Goal: Transaction & Acquisition: Subscribe to service/newsletter

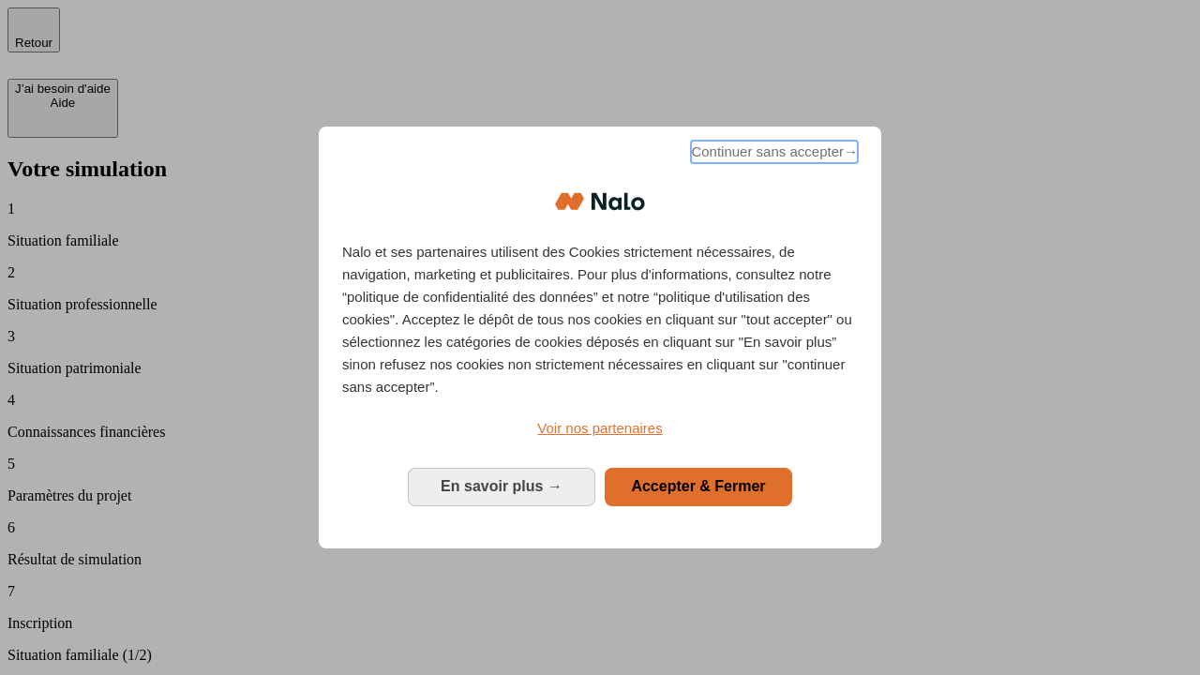
click at [773, 155] on span "Continuer sans accepter →" at bounding box center [774, 152] width 167 height 23
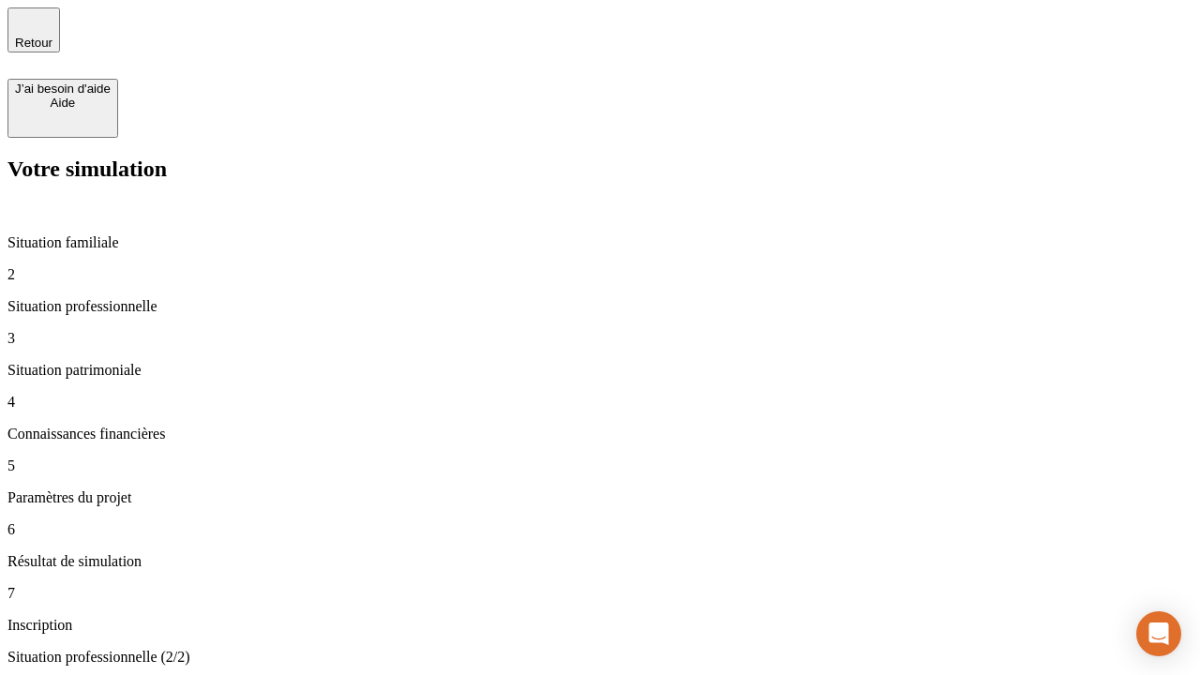
type input "30 000"
type input "40 000"
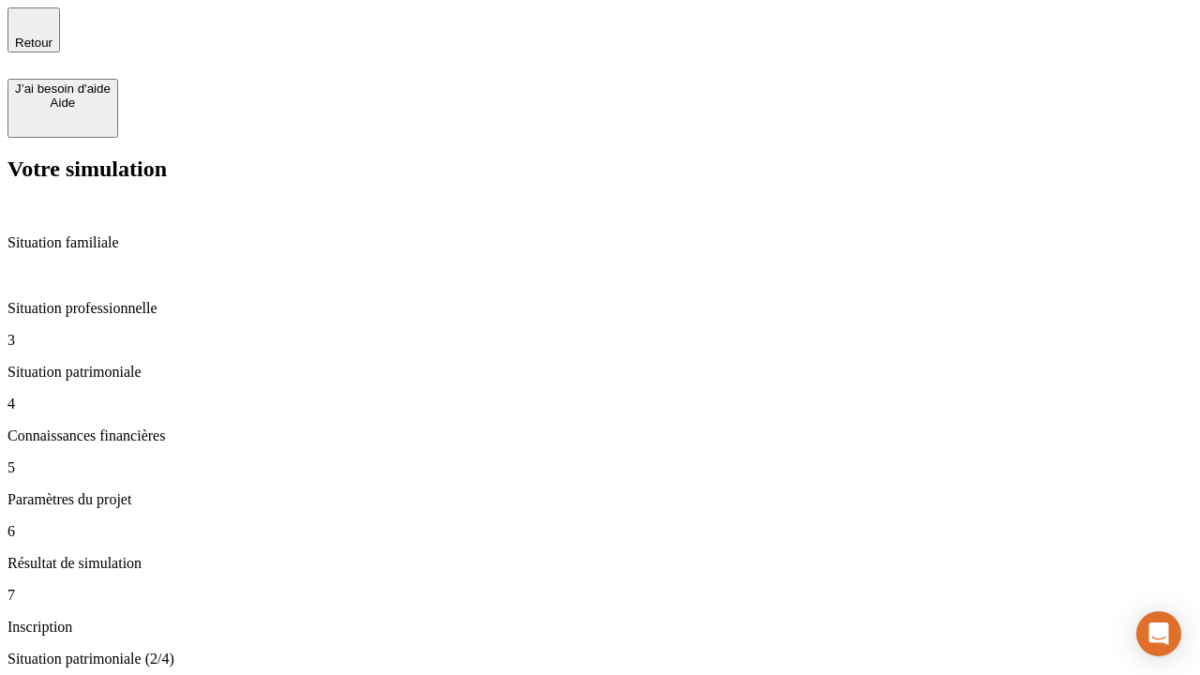
type input "1 100"
type input "20"
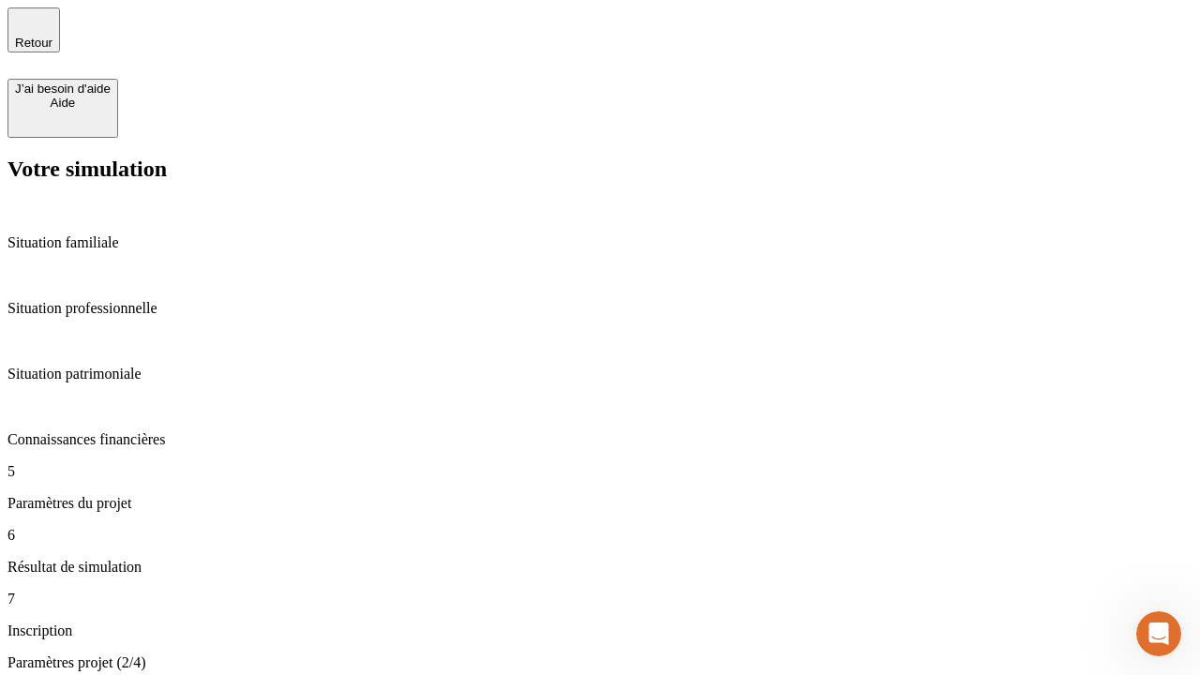
type input "40"
type input "50 000"
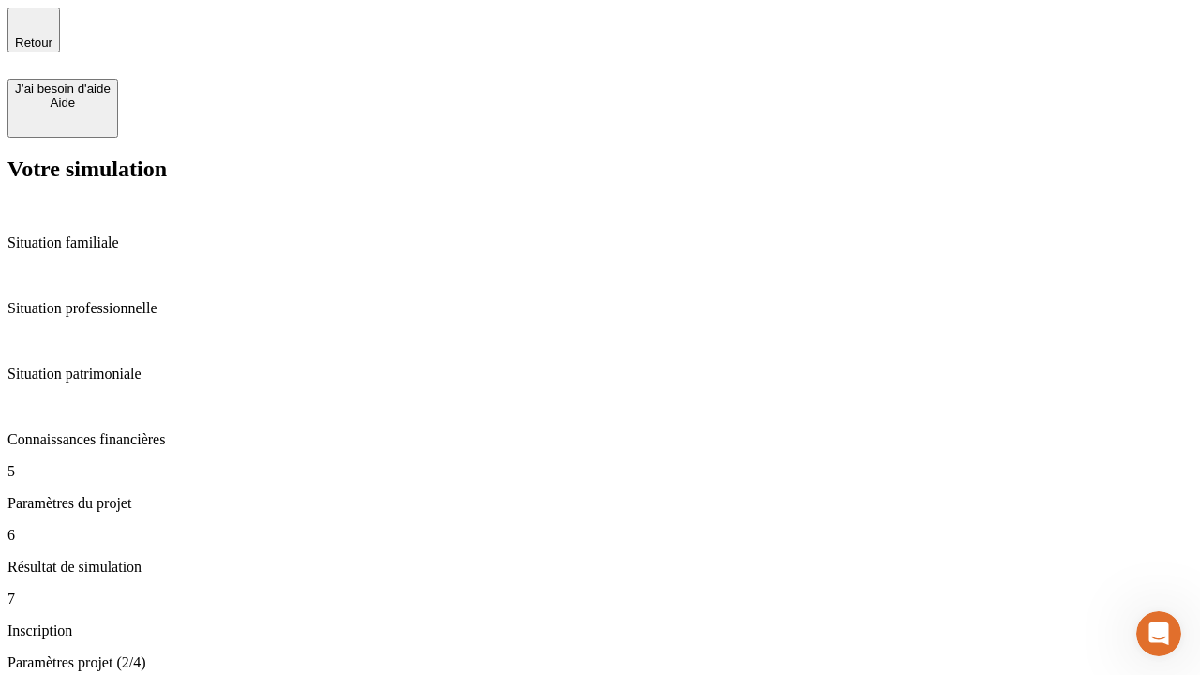
type input "640"
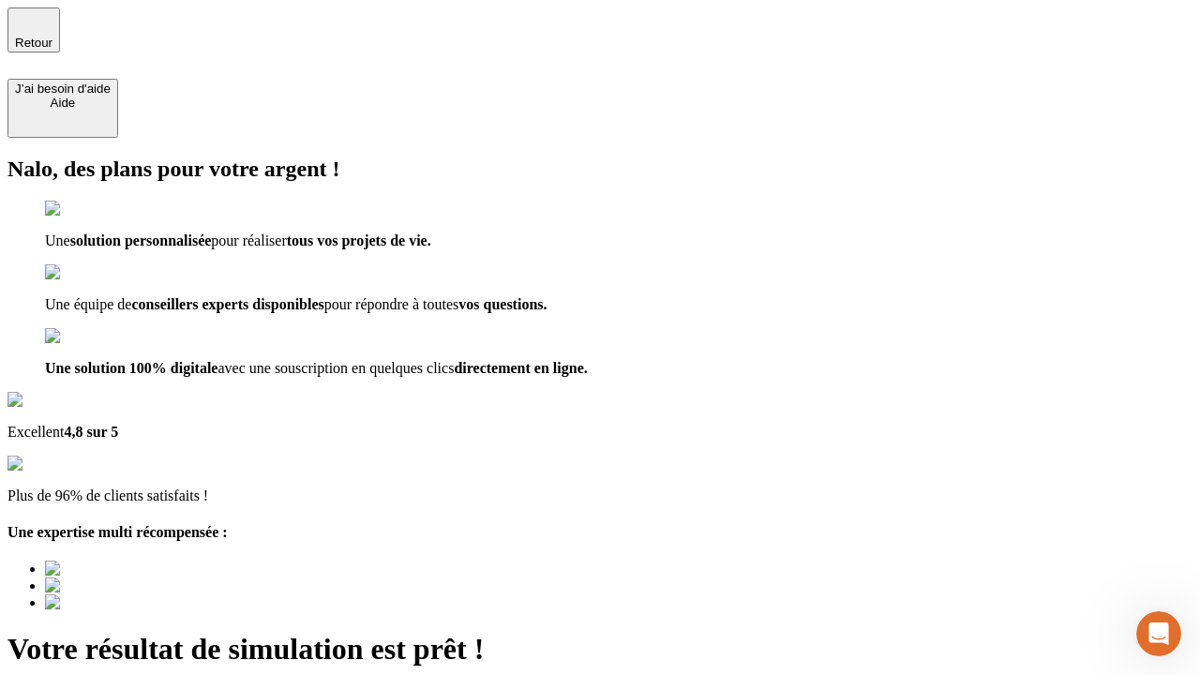
type input "[EMAIL_ADDRESS][DOMAIN_NAME]"
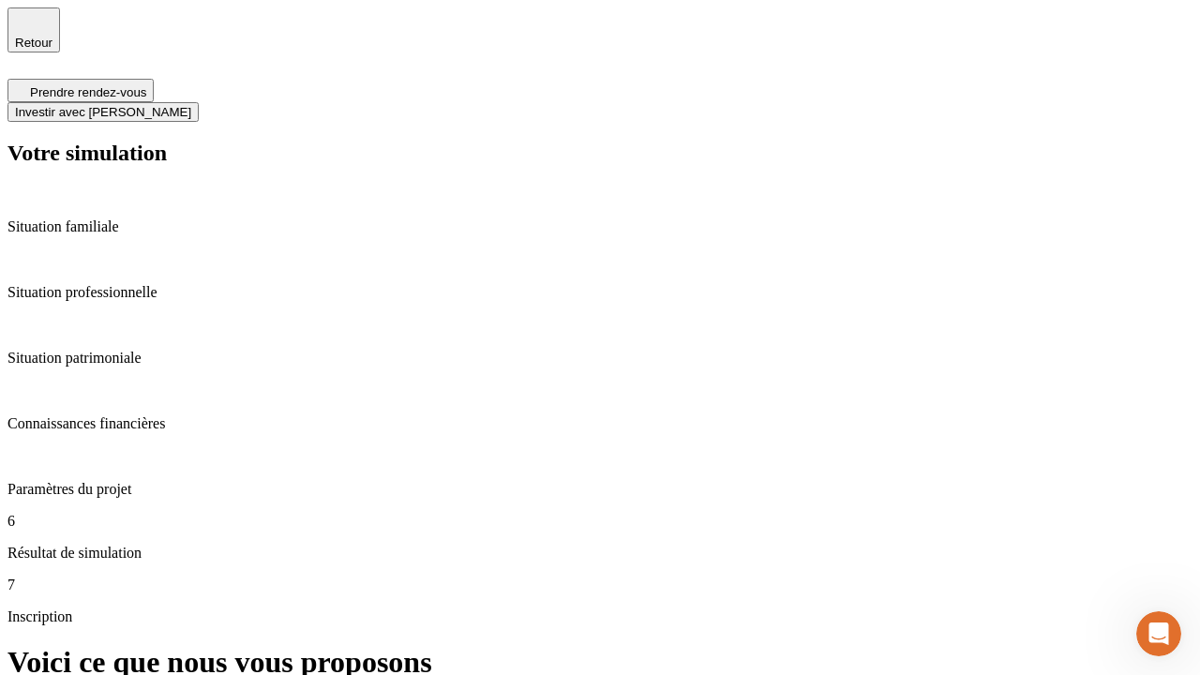
click at [191, 105] on span "Investir avec [PERSON_NAME]" at bounding box center [103, 112] width 176 height 14
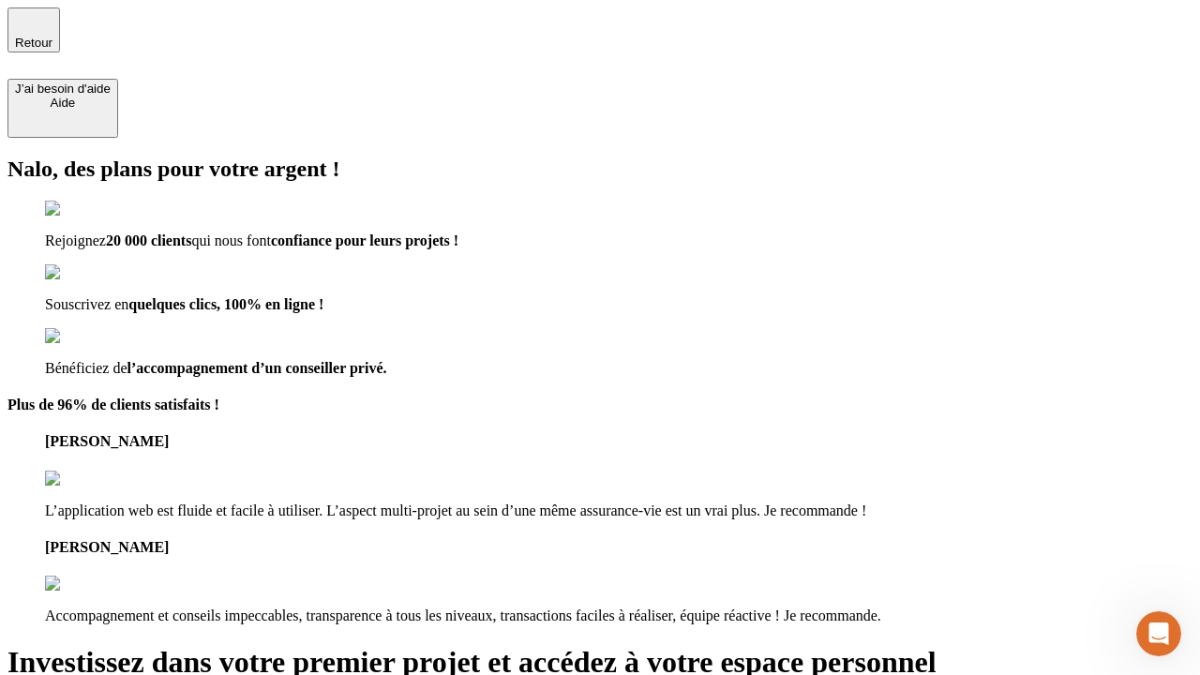
type input "[EMAIL_ADDRESS][DOMAIN_NAME]"
